Goal: Information Seeking & Learning: Learn about a topic

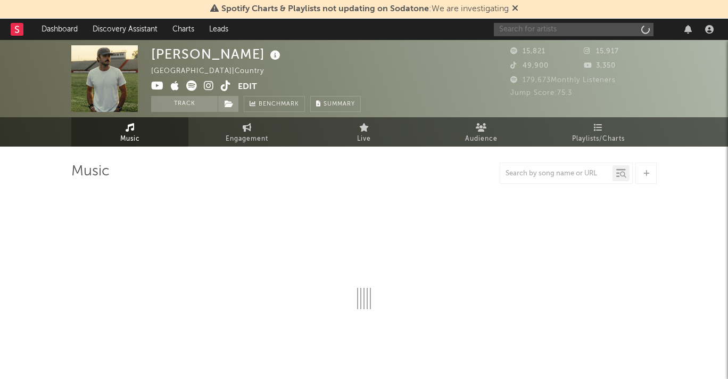
click at [566, 33] on input "text" at bounding box center [574, 29] width 160 height 13
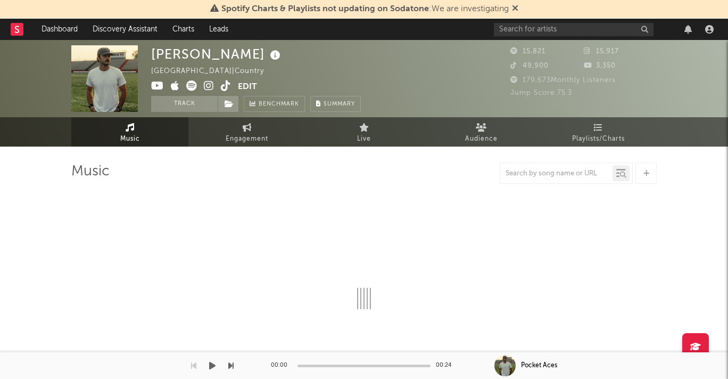
select select "6m"
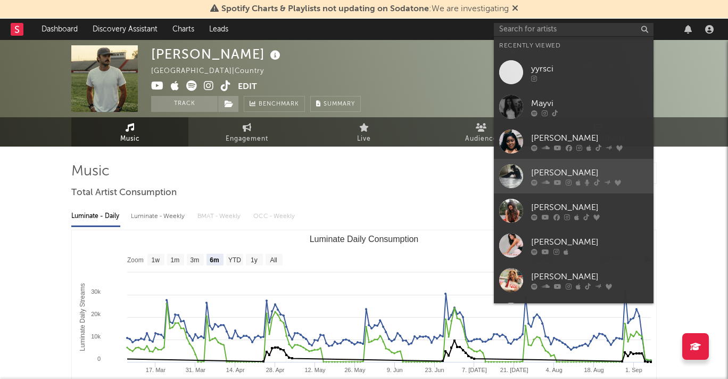
click at [516, 167] on div at bounding box center [511, 176] width 24 height 24
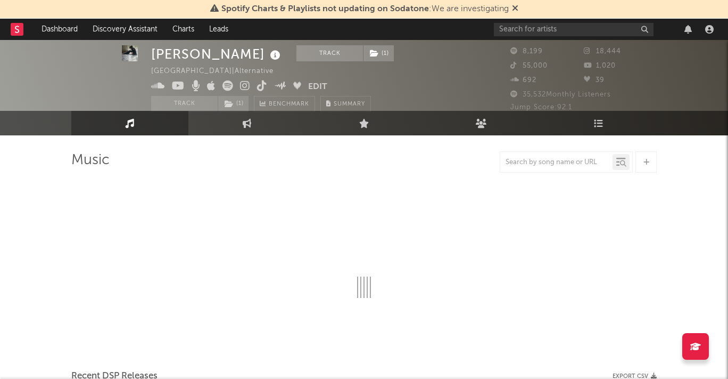
scroll to position [14, 0]
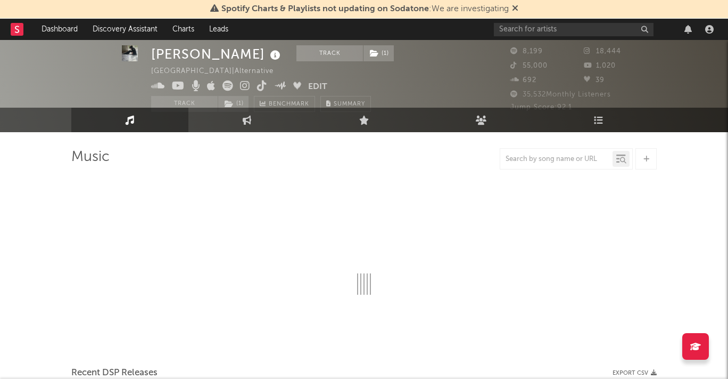
select select "6m"
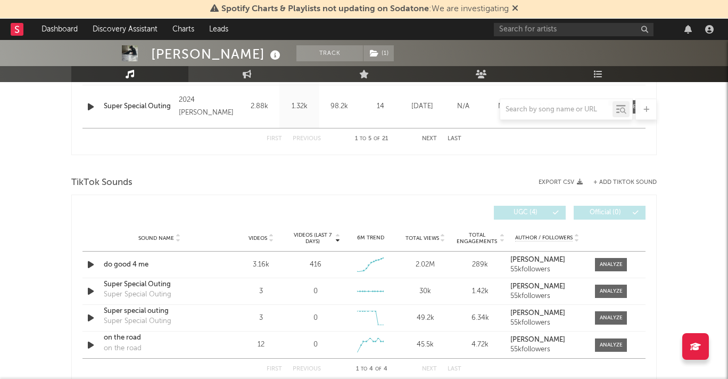
scroll to position [668, 0]
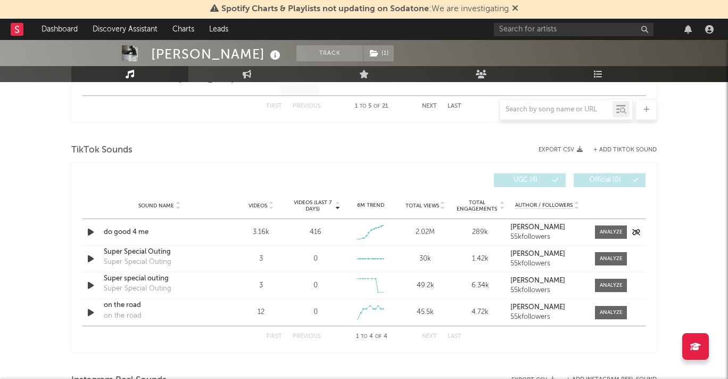
click at [136, 229] on div "do good 4 me" at bounding box center [159, 232] width 111 height 11
click at [577, 29] on input "text" at bounding box center [574, 29] width 160 height 13
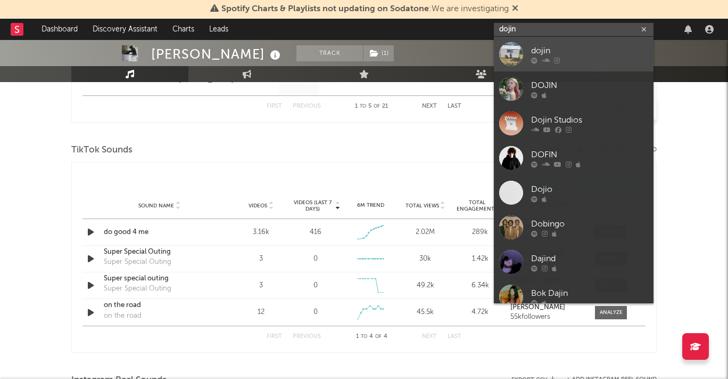
type input "dojin"
click at [596, 51] on div "dojin" at bounding box center [589, 50] width 117 height 13
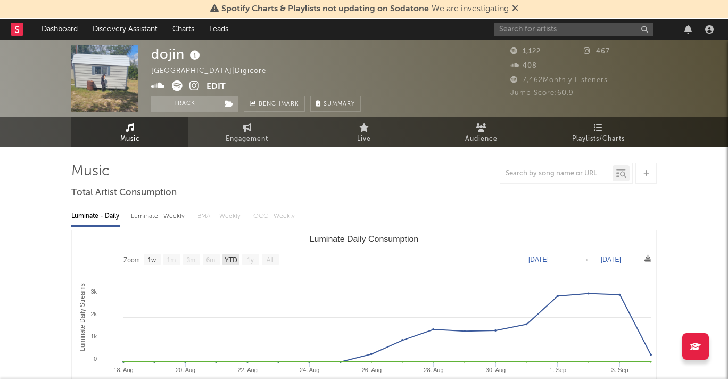
click at [236, 261] on text "YTD" at bounding box center [231, 259] width 13 height 7
click at [151, 261] on text "1w" at bounding box center [152, 259] width 9 height 7
select select "1w"
type input "[DATE]"
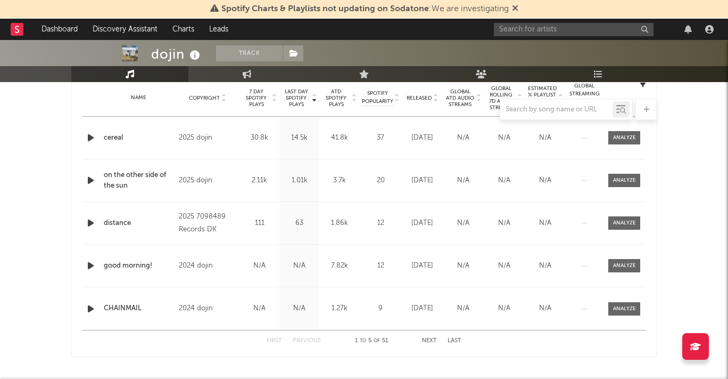
scroll to position [422, 0]
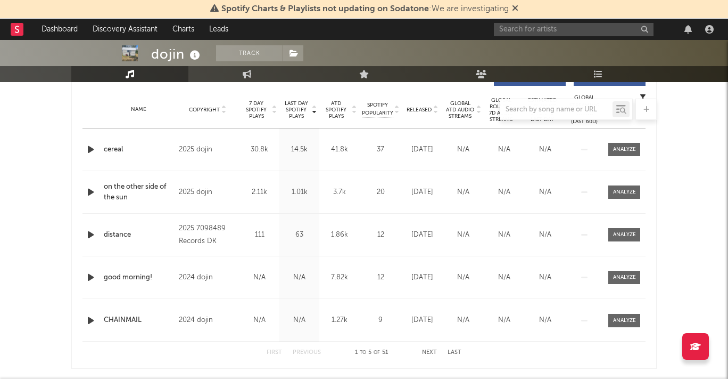
click at [145, 145] on div "cereal" at bounding box center [139, 149] width 70 height 11
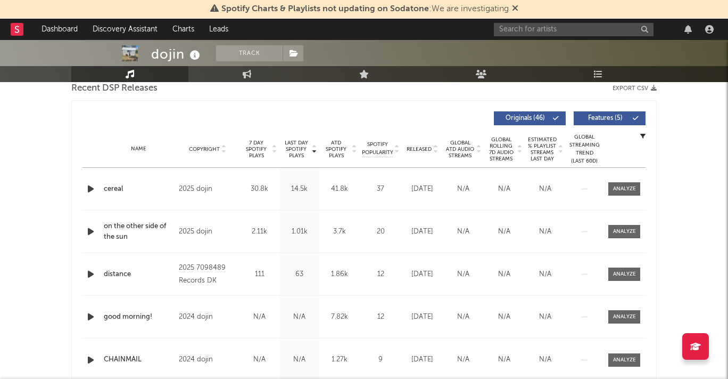
scroll to position [0, 0]
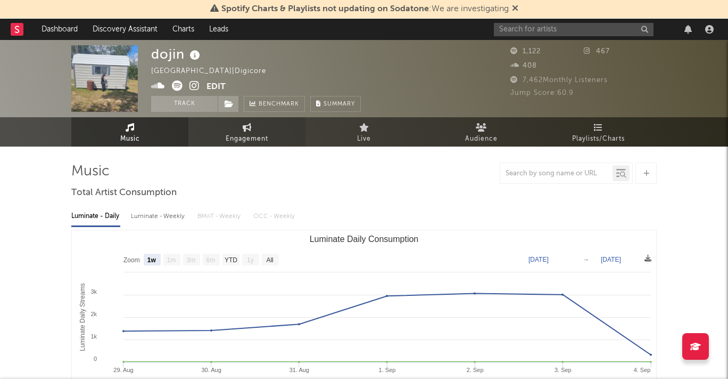
click at [265, 141] on span "Engagement" at bounding box center [247, 139] width 43 height 13
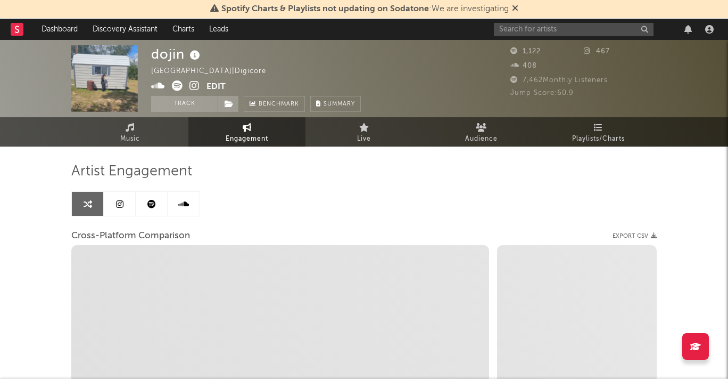
select select "1w"
select select "1m"
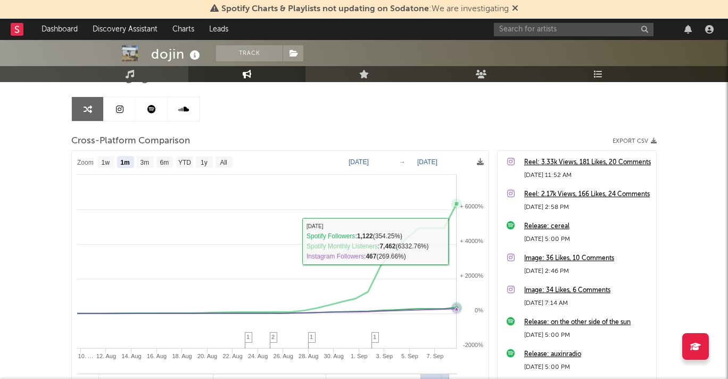
scroll to position [95, 0]
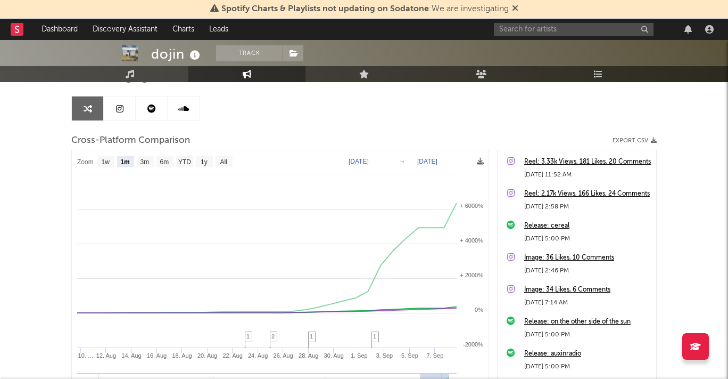
click at [568, 161] on div "Reel: 3.33k Views, 181 Likes, 20 Comments" at bounding box center [587, 161] width 127 height 13
